Goal: Transaction & Acquisition: Subscribe to service/newsletter

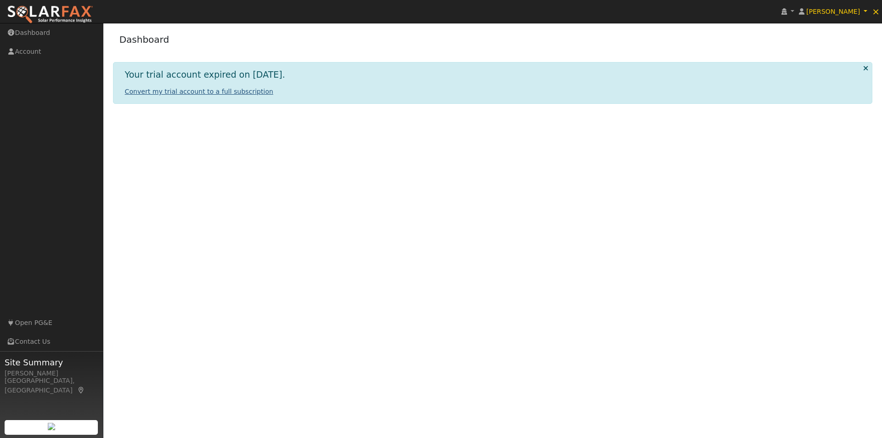
click at [156, 91] on link "Convert my trial account to a full subscription" at bounding box center [199, 91] width 148 height 7
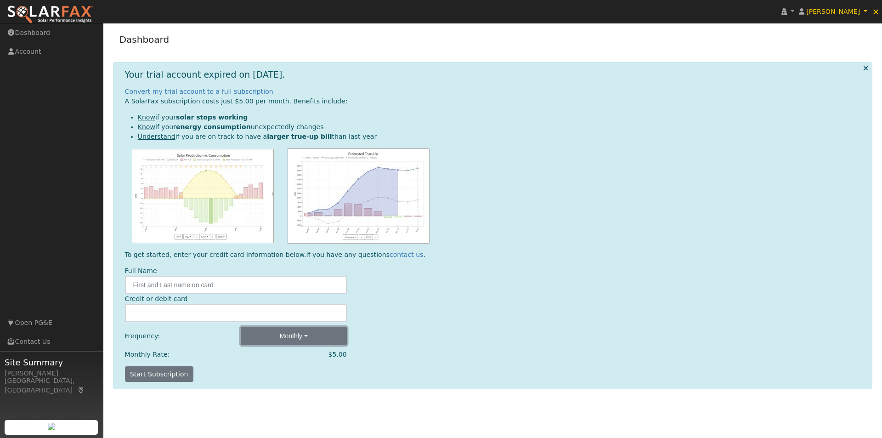
click at [304, 338] on button "Monthly" at bounding box center [294, 336] width 106 height 18
click at [264, 370] on link "Quarterly" at bounding box center [273, 369] width 64 height 13
click at [286, 337] on button "Quarterly" at bounding box center [294, 336] width 106 height 18
click at [262, 381] on link "Yearly" at bounding box center [273, 381] width 64 height 13
click at [298, 340] on button "Yearly" at bounding box center [294, 336] width 106 height 18
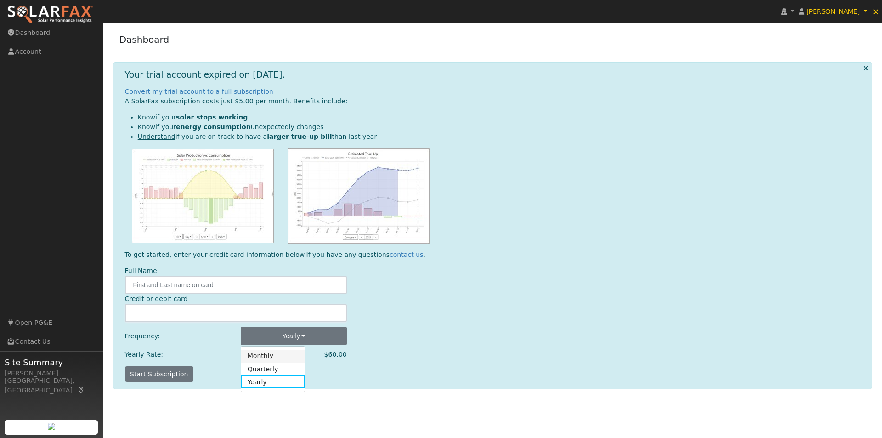
click at [253, 357] on link "Monthly" at bounding box center [273, 356] width 64 height 13
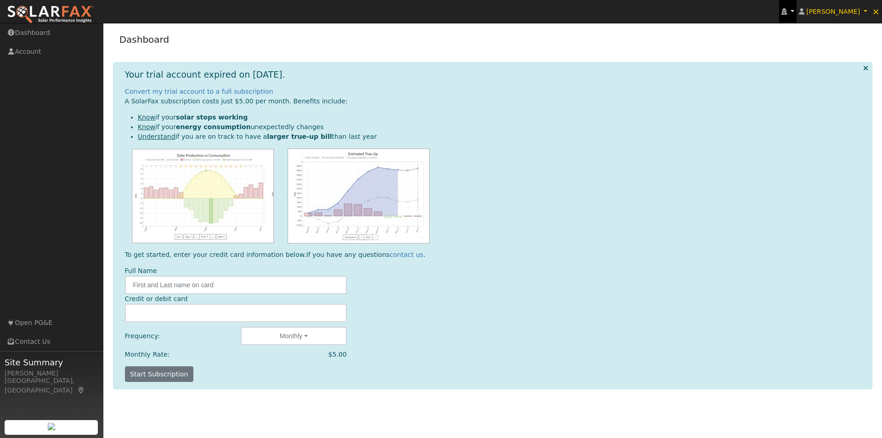
click at [797, 9] on link at bounding box center [787, 11] width 17 height 23
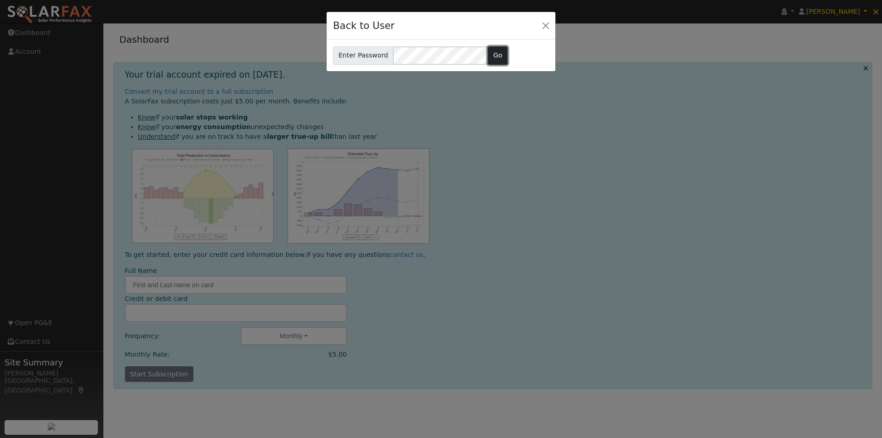
click at [499, 51] on button "Go" at bounding box center [498, 55] width 20 height 18
